Goal: Transaction & Acquisition: Purchase product/service

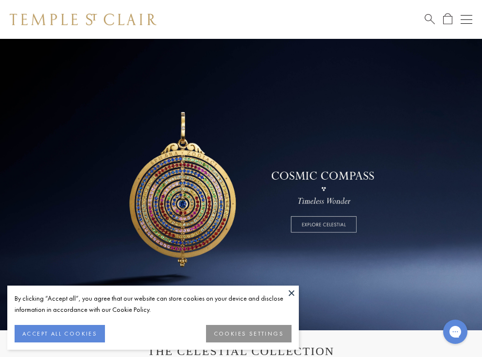
click at [295, 292] on button at bounding box center [291, 292] width 15 height 15
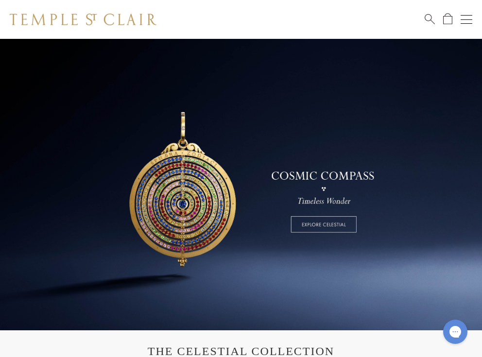
click at [465, 22] on button "Open navigation" at bounding box center [466, 20] width 12 height 12
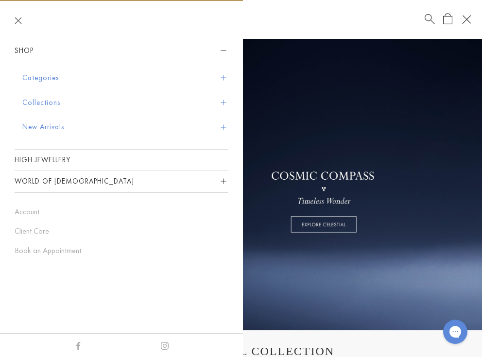
click at [219, 76] on button "Categories" at bounding box center [125, 78] width 206 height 25
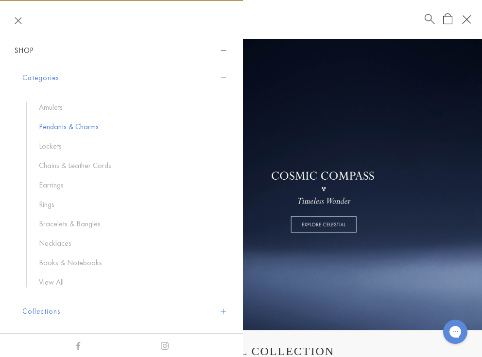
click at [76, 127] on link "Pendants & Charms" at bounding box center [129, 126] width 180 height 11
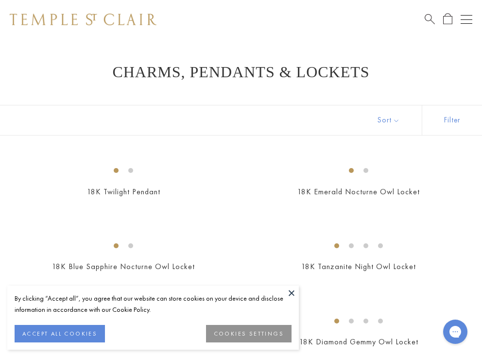
click at [291, 296] on button at bounding box center [291, 292] width 15 height 15
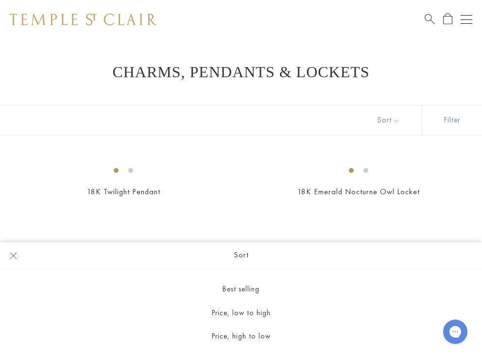
click at [405, 122] on button "Sort" at bounding box center [388, 120] width 66 height 30
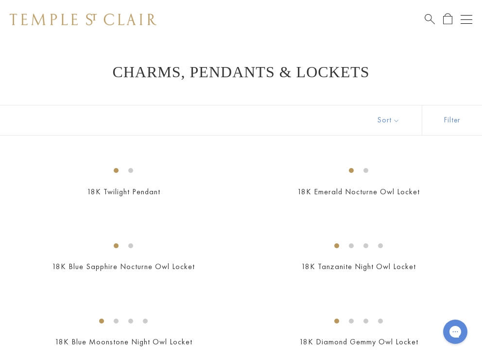
click at [403, 124] on button "Sort" at bounding box center [388, 120] width 66 height 30
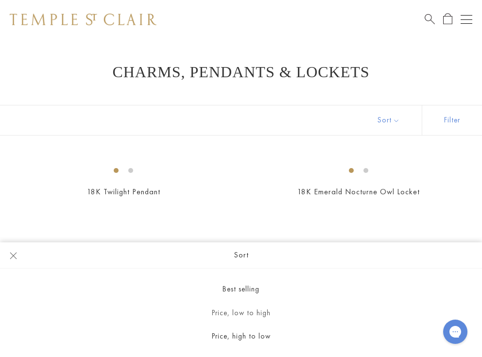
click at [246, 317] on button "Price, low to high" at bounding box center [241, 313] width 482 height 24
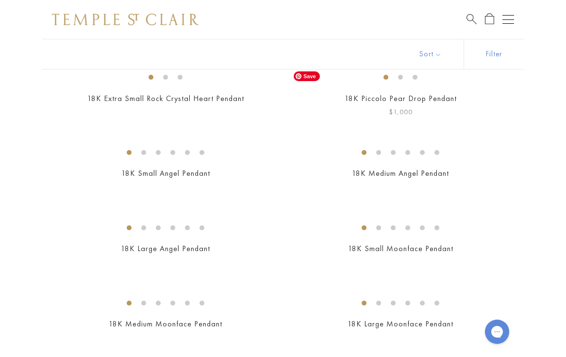
scroll to position [108, 0]
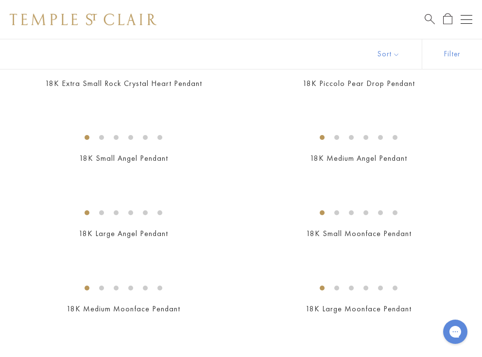
drag, startPoint x: 370, startPoint y: 192, endPoint x: 354, endPoint y: 6, distance: 186.1
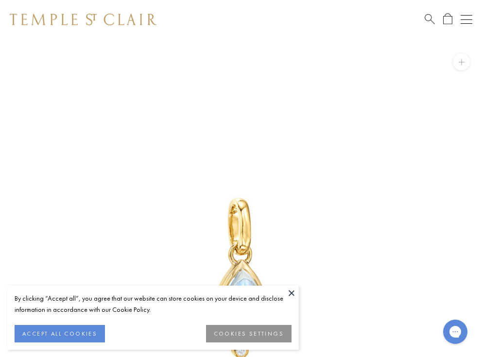
click at [291, 294] on button at bounding box center [291, 292] width 15 height 15
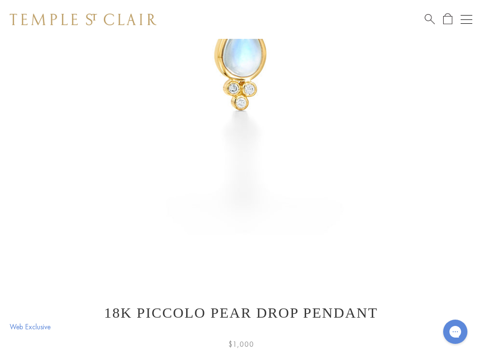
scroll to position [174, 0]
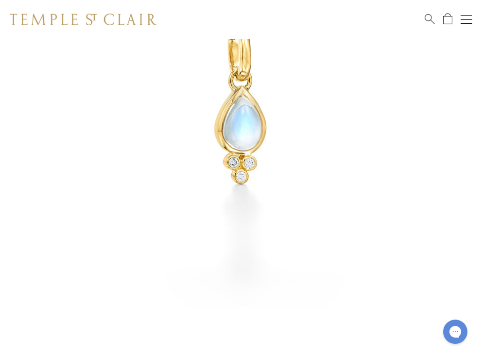
drag, startPoint x: 332, startPoint y: 148, endPoint x: 176, endPoint y: 149, distance: 155.8
drag, startPoint x: 281, startPoint y: 99, endPoint x: 219, endPoint y: 117, distance: 64.8
click at [219, 117] on img at bounding box center [241, 106] width 482 height 482
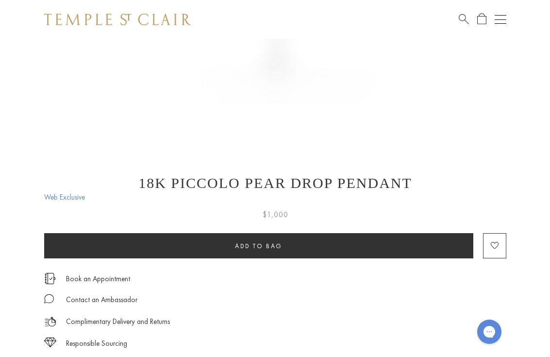
scroll to position [367, 0]
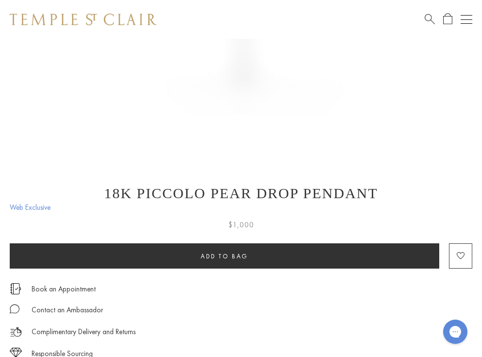
click at [2, 158] on div "SEE RECOMMENDED CHAIN PAIRINGS 18K Piccolo Pear Drop Pendant Web Exclusive $1,0…" at bounding box center [241, 57] width 482 height 770
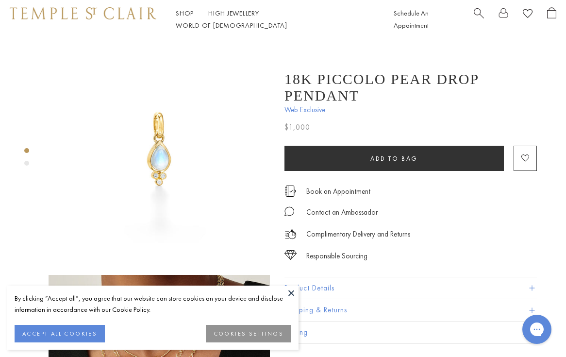
click at [65, 325] on button "ACCEPT ALL COOKIES" at bounding box center [60, 333] width 90 height 17
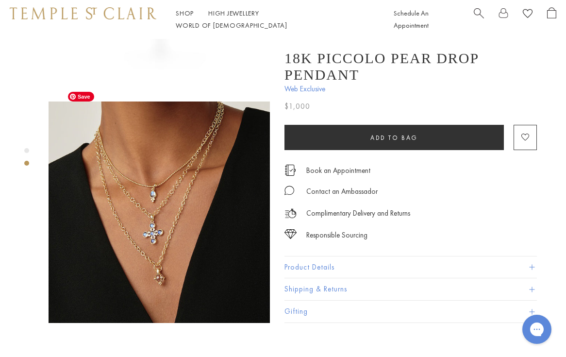
scroll to position [192, 0]
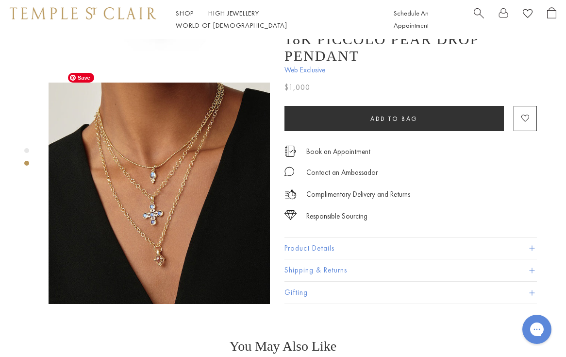
click at [198, 162] on img at bounding box center [159, 193] width 221 height 221
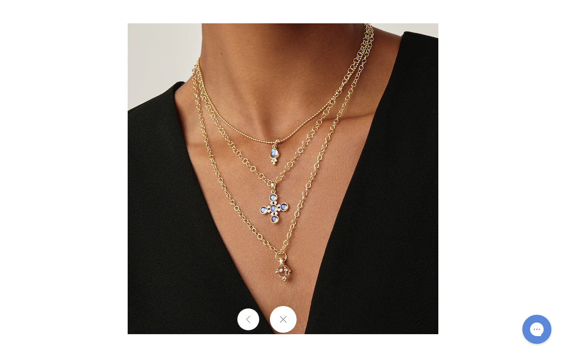
click at [520, 201] on div at bounding box center [374, 178] width 493 height 311
click at [289, 322] on button at bounding box center [282, 319] width 27 height 27
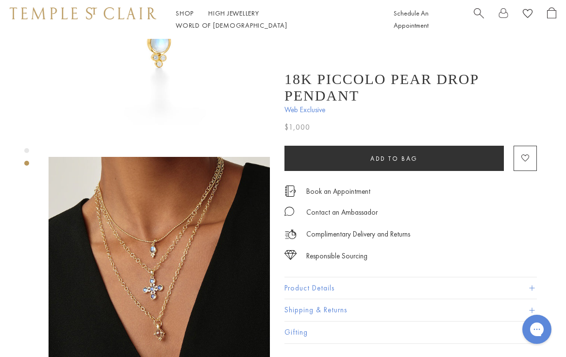
scroll to position [28, 0]
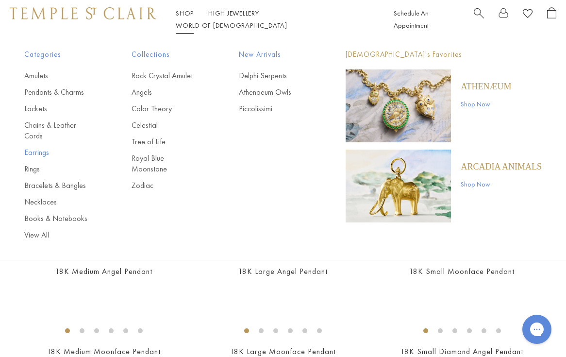
click at [42, 153] on link "Earrings" at bounding box center [58, 152] width 68 height 11
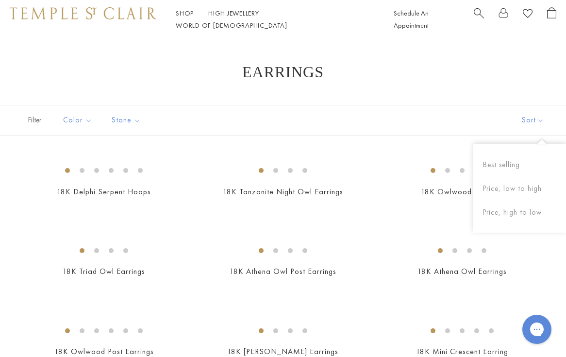
click at [519, 117] on button "Sort" at bounding box center [533, 120] width 66 height 30
click at [504, 185] on button "Price, low to high" at bounding box center [519, 189] width 93 height 24
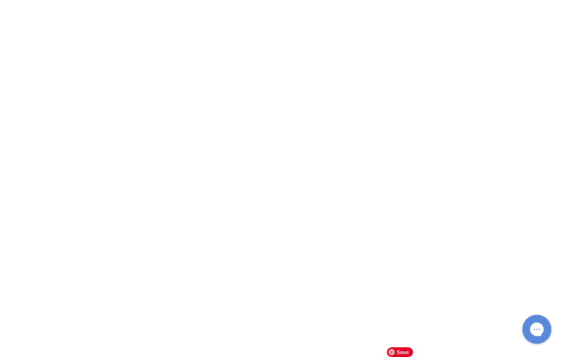
scroll to position [2239, 0]
